Goal: Find specific page/section: Find specific page/section

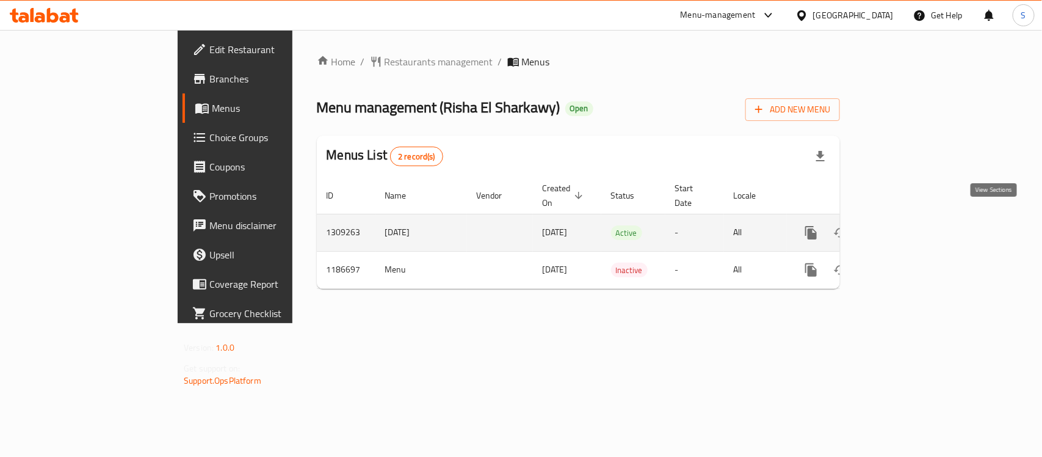
click at [906, 225] on icon "enhanced table" at bounding box center [899, 232] width 15 height 15
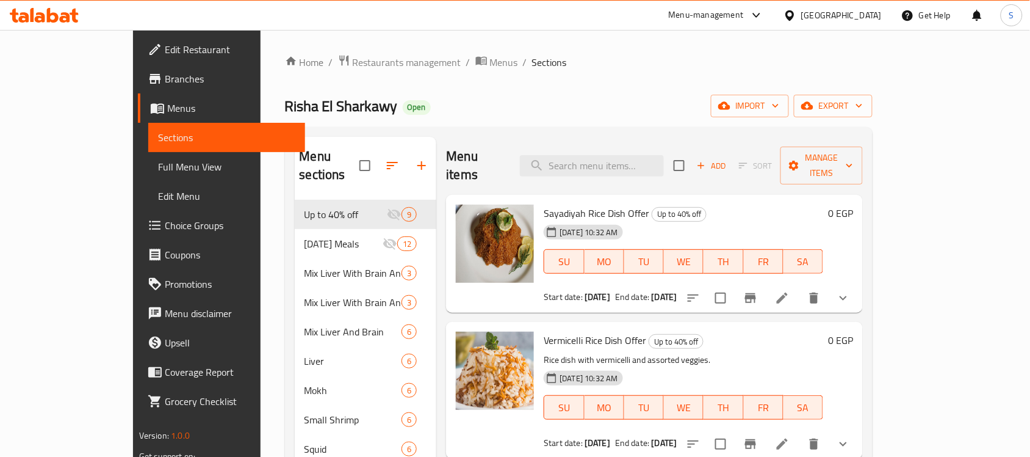
click at [165, 71] on span "Branches" at bounding box center [230, 78] width 131 height 15
click at [764, 15] on icon at bounding box center [756, 15] width 15 height 15
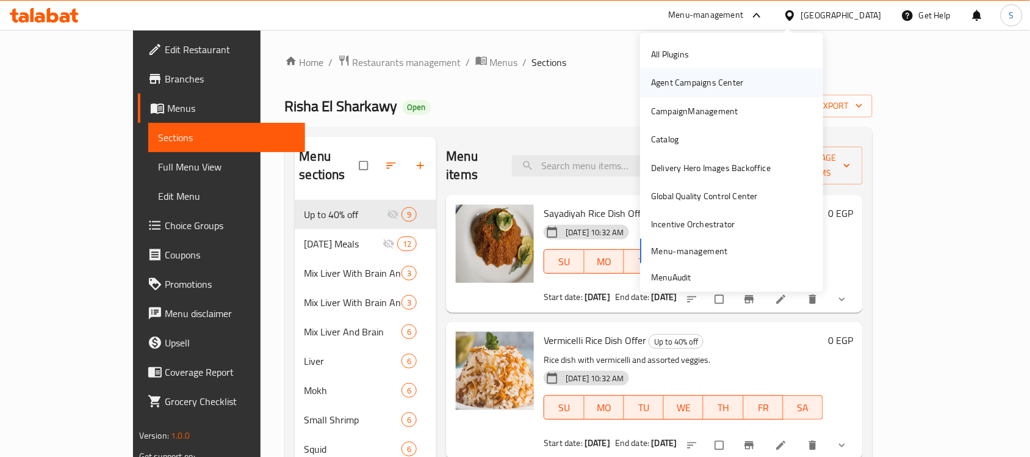
click at [678, 74] on div "Agent Campaigns Center" at bounding box center [697, 82] width 112 height 28
